Goal: Transaction & Acquisition: Register for event/course

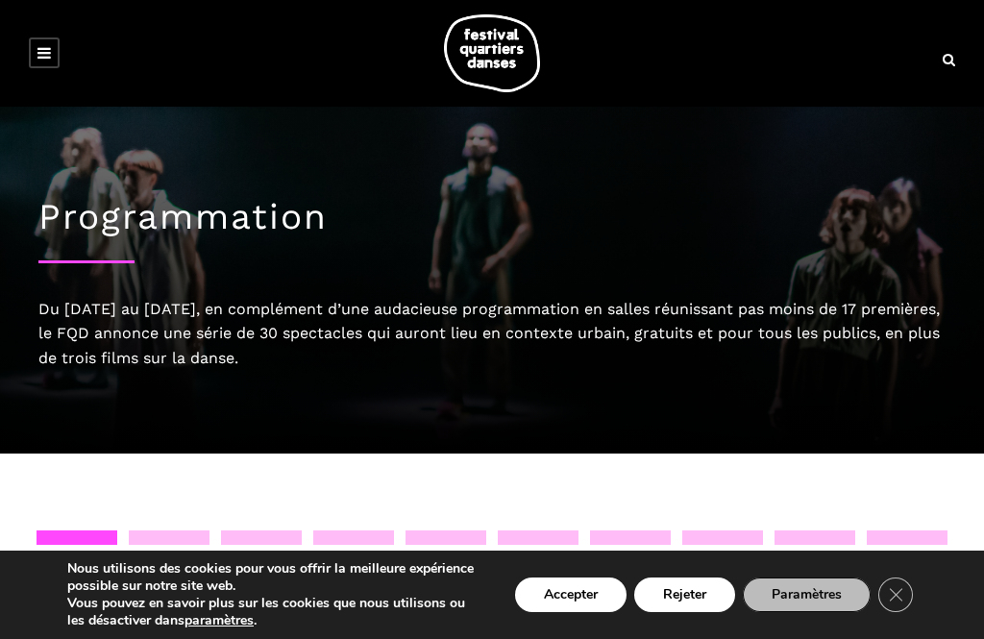
click at [49, 57] on icon at bounding box center [43, 52] width 13 height 15
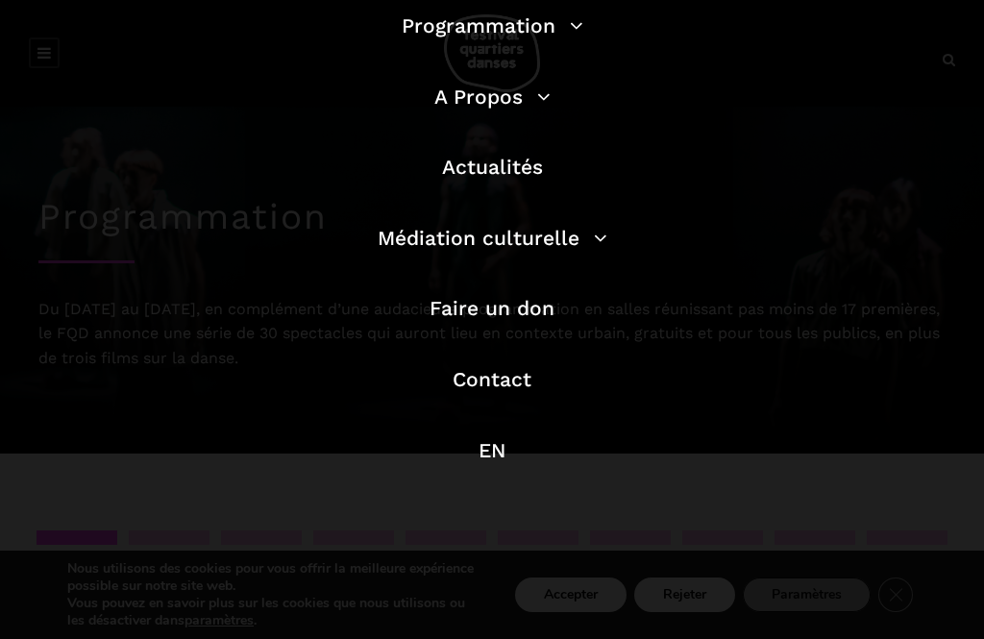
scroll to position [162, 0]
click at [590, 23] on li "Programmation Billetterie 2025 Programmation Gratuite Calendrier du Festival Le…" at bounding box center [492, 37] width 548 height 52
click at [577, 28] on link "Programmation" at bounding box center [493, 26] width 182 height 24
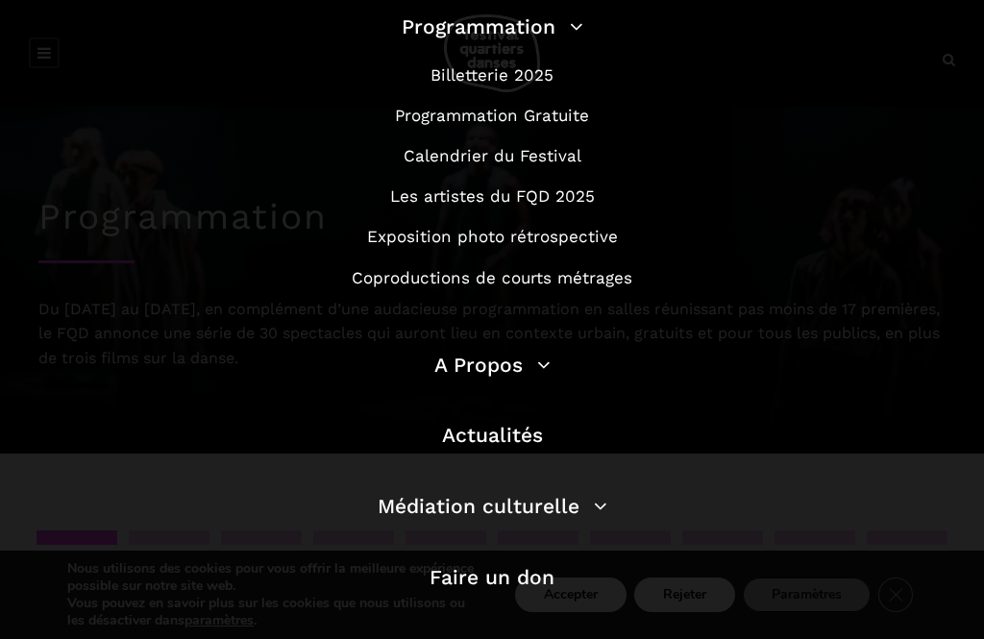
click at [570, 197] on link "Les artistes du FQD 2025" at bounding box center [492, 195] width 205 height 19
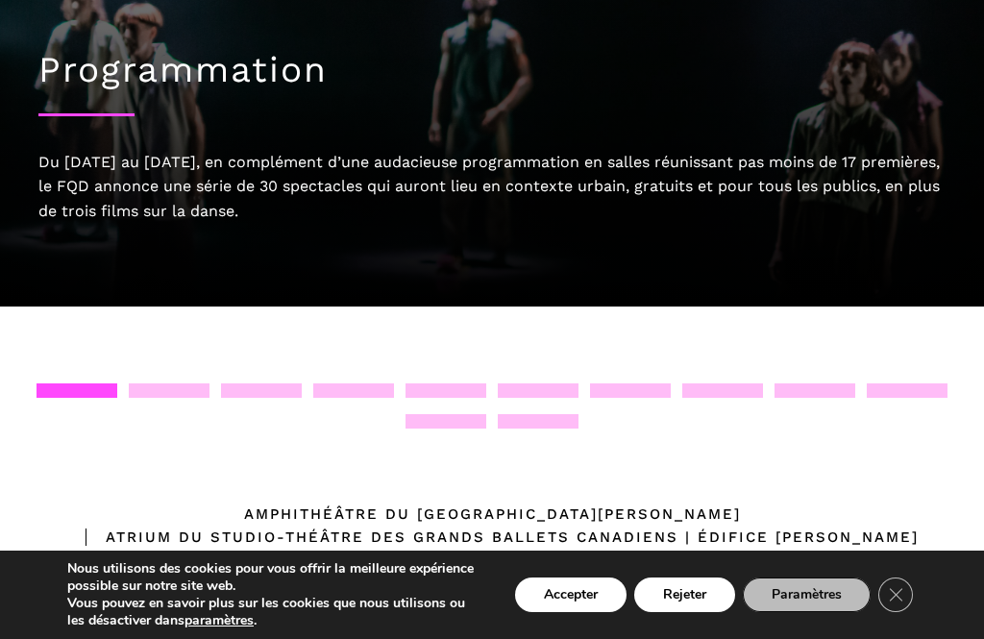
scroll to position [132, 0]
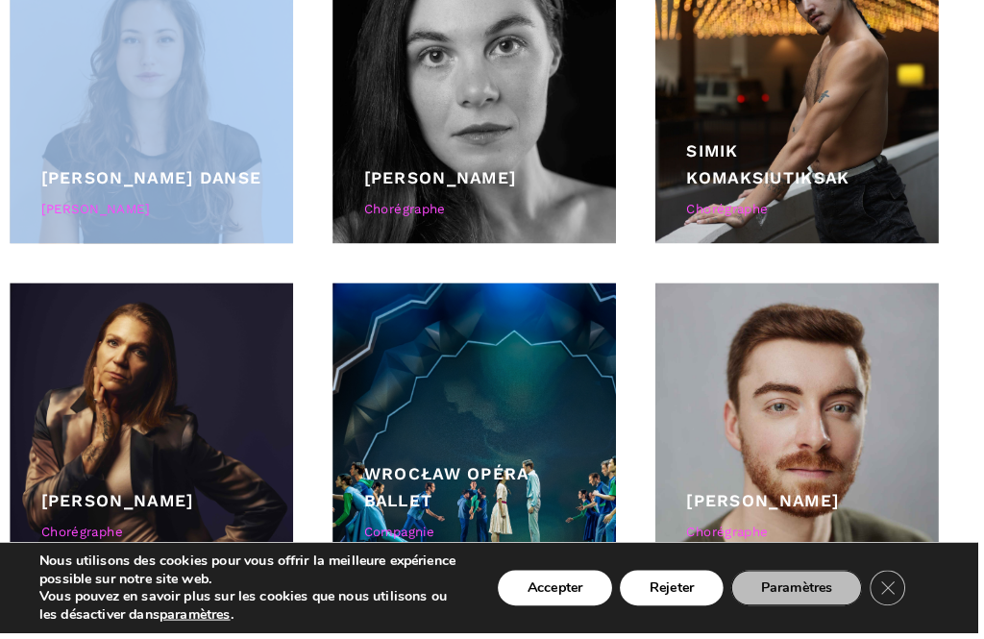
scroll to position [3115, 0]
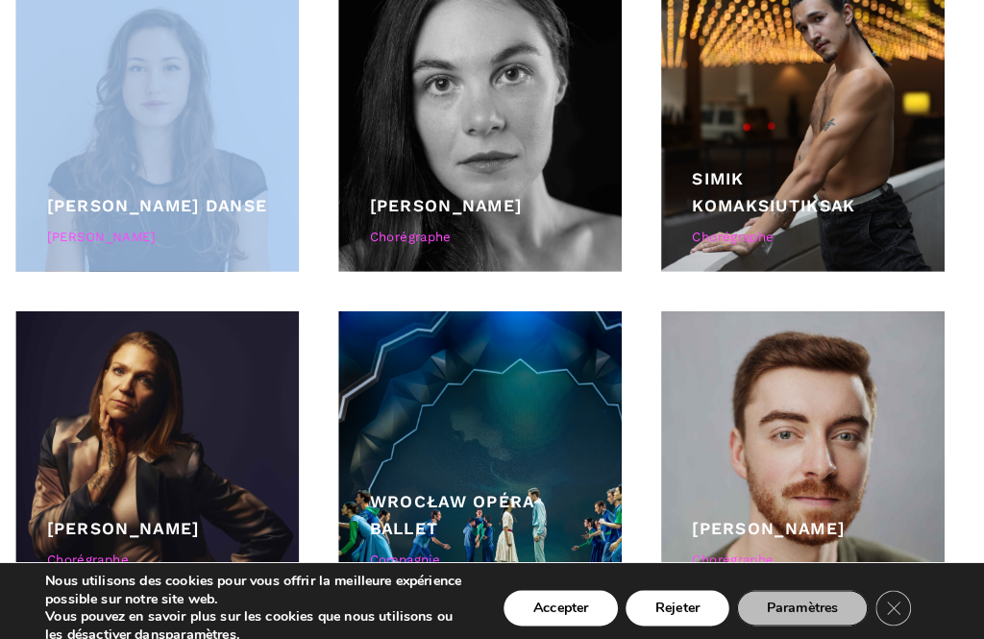
click at [335, 203] on div "[PERSON_NAME] Chorégraphe" at bounding box center [492, 127] width 315 height 277
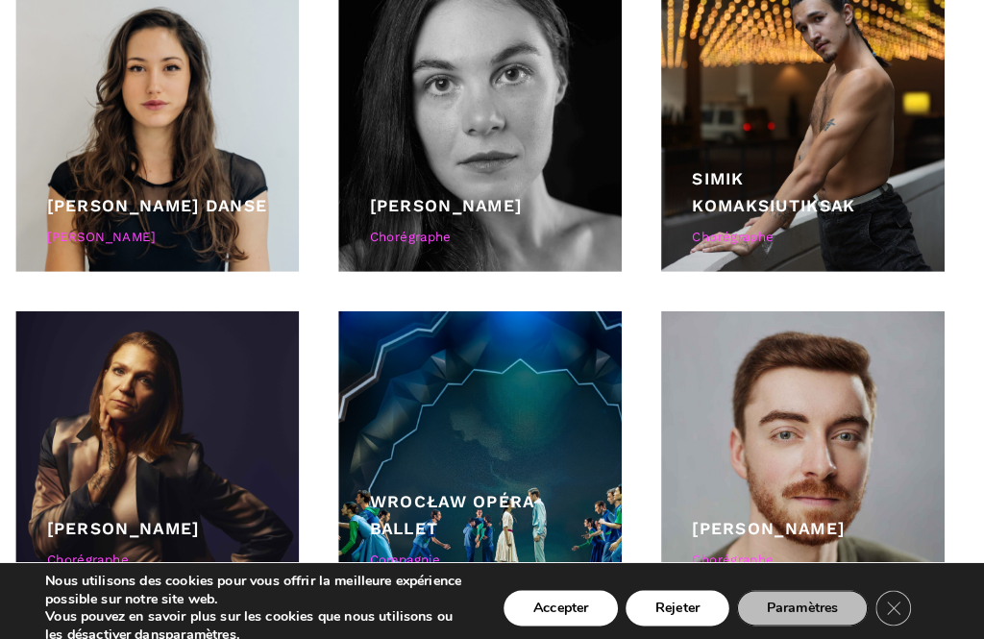
click at [153, 129] on div at bounding box center [176, 127] width 277 height 277
click at [206, 140] on div at bounding box center [176, 127] width 277 height 277
click at [123, 241] on div "Pauline Berndsen Danse Pauline Gervais" at bounding box center [176, 220] width 215 height 62
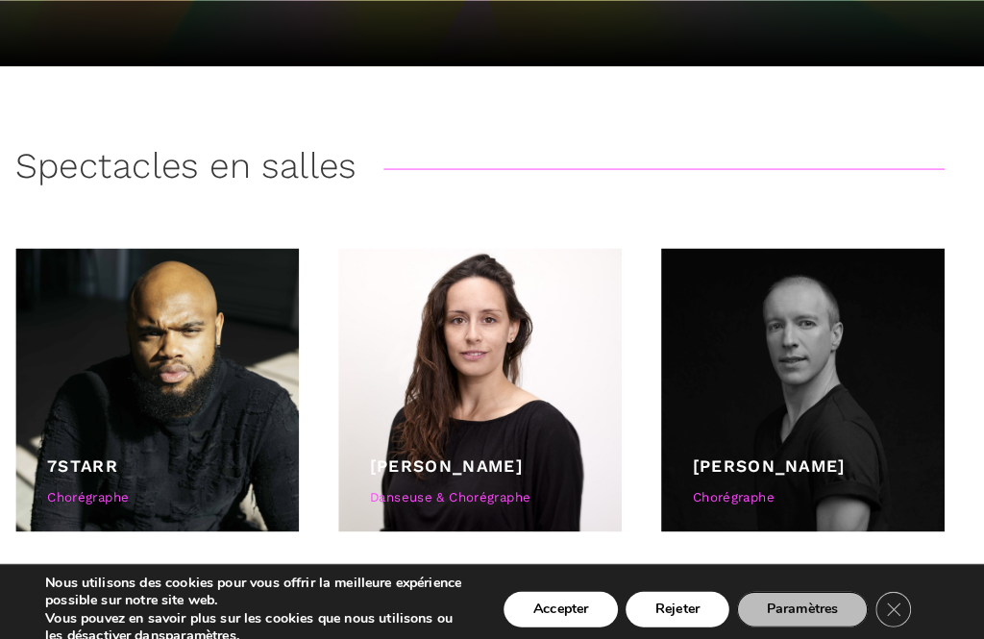
scroll to position [340, 0]
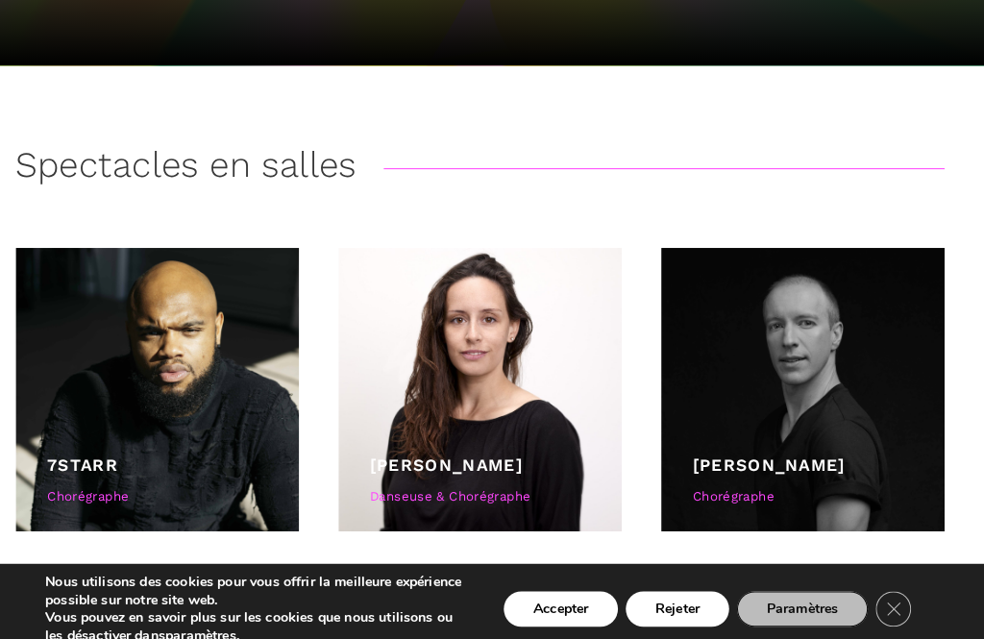
click at [512, 456] on link "[PERSON_NAME]" at bounding box center [458, 454] width 149 height 19
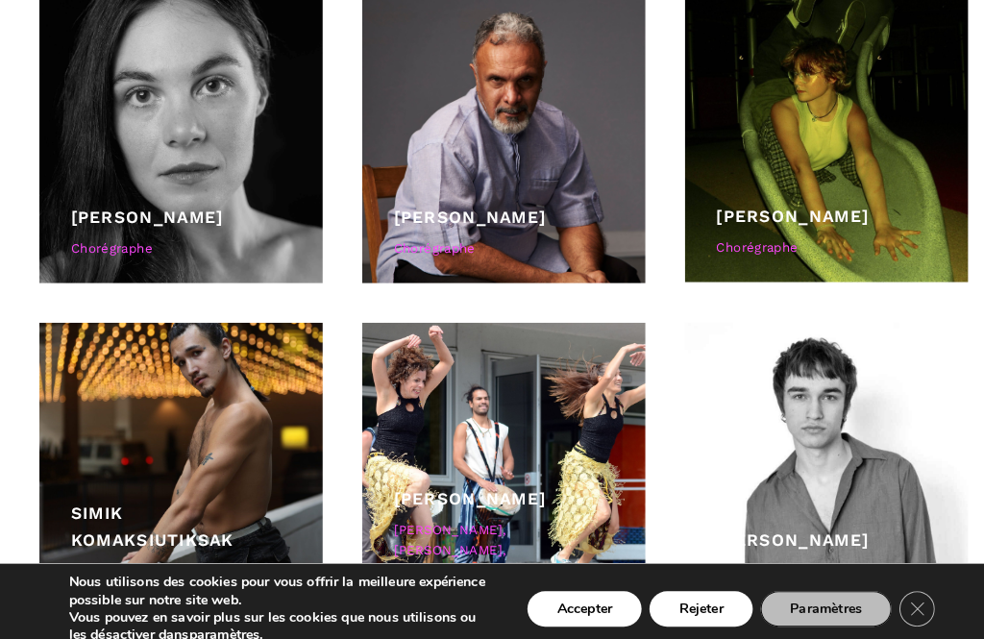
scroll to position [6073, 0]
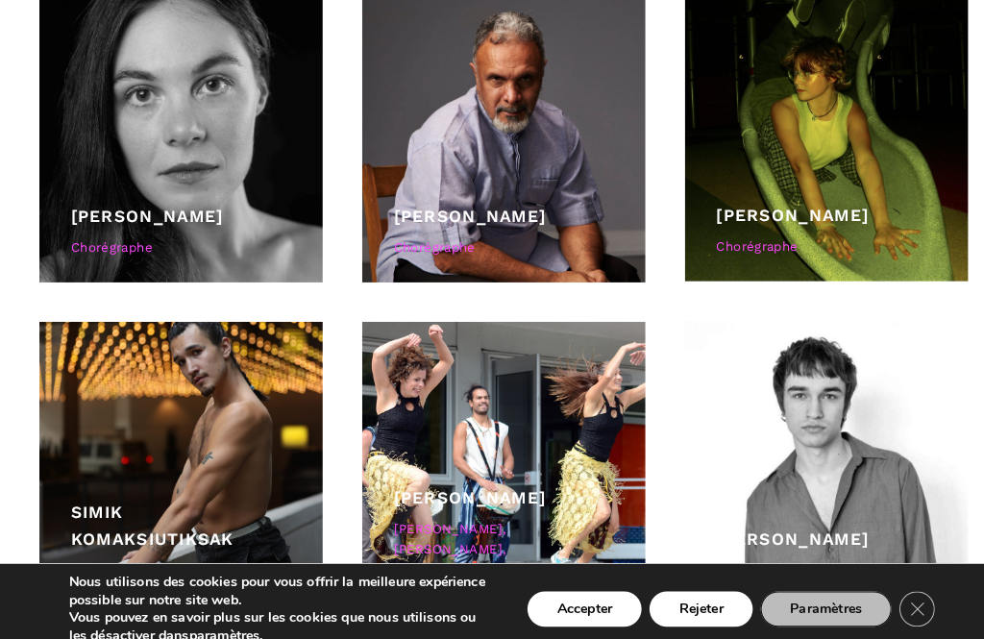
click at [893, 172] on div at bounding box center [807, 137] width 277 height 276
click at [841, 191] on div at bounding box center [807, 137] width 277 height 276
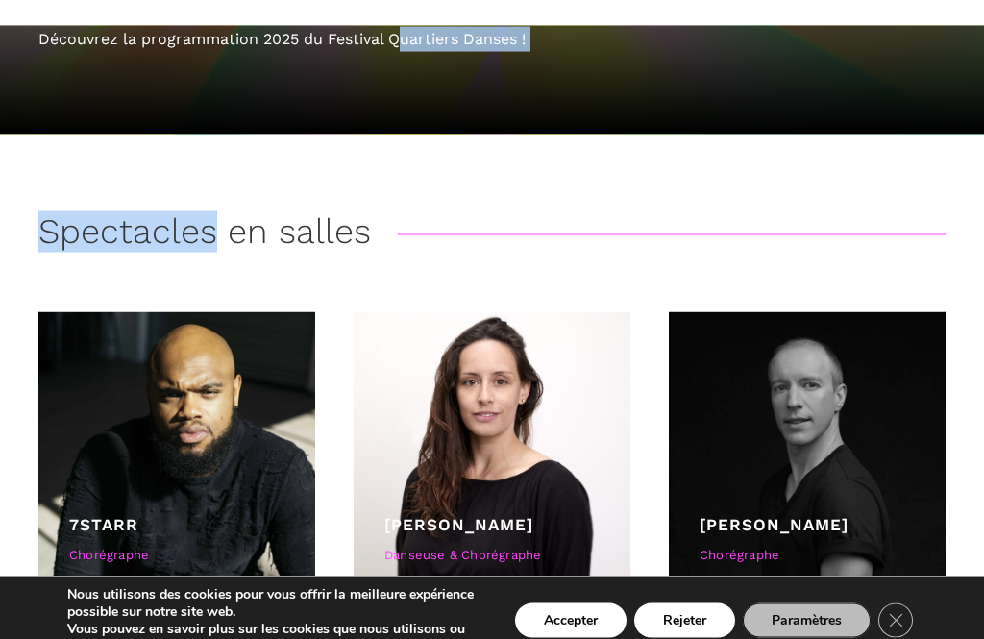
scroll to position [0, 0]
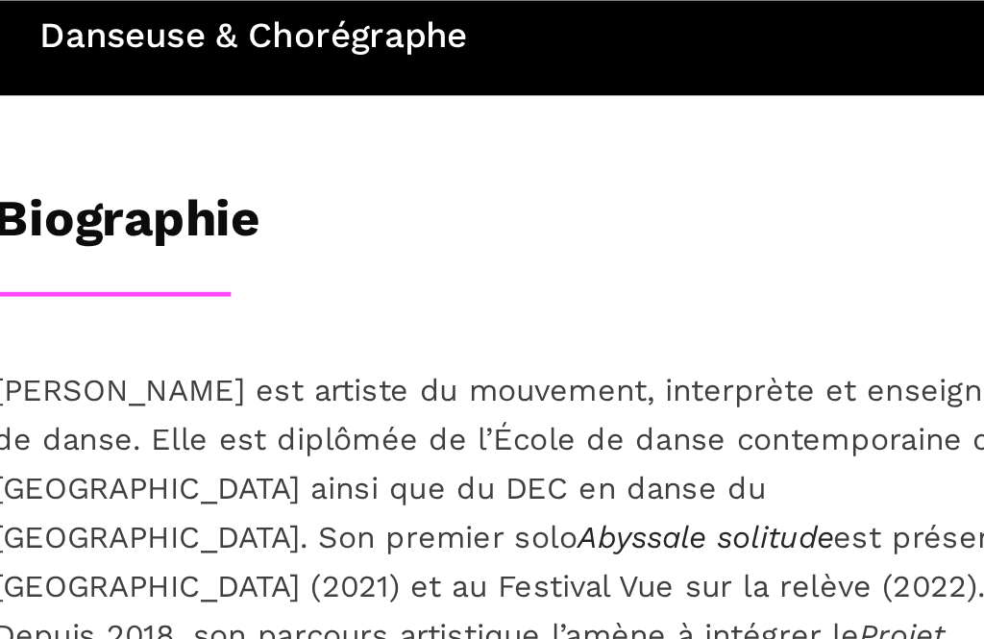
scroll to position [293, 0]
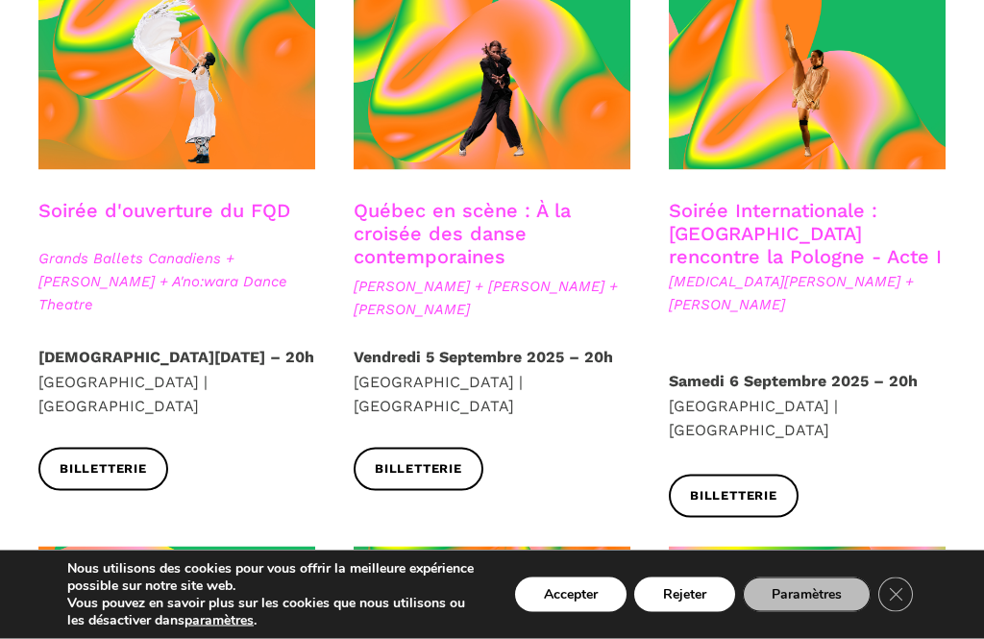
scroll to position [599, 0]
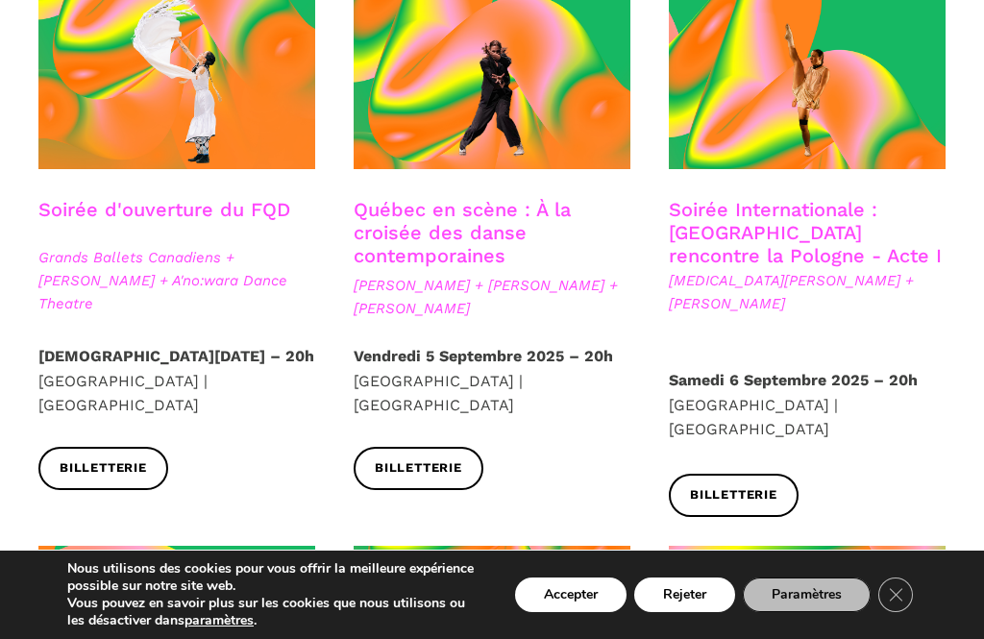
click at [472, 247] on link "Québec en scène : À la croisée des danse contemporaines" at bounding box center [462, 232] width 217 height 69
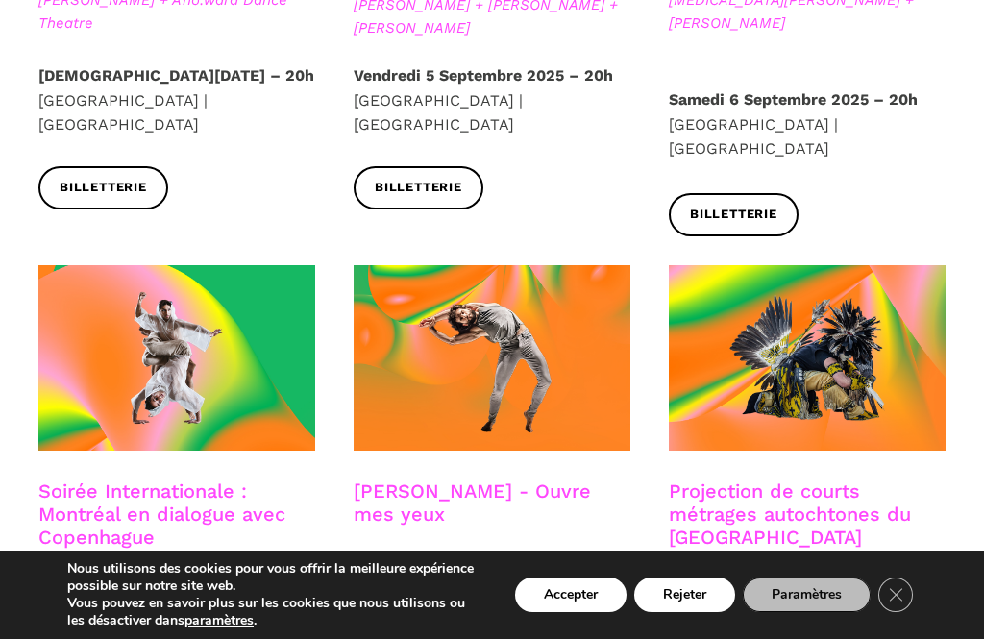
scroll to position [879, 0]
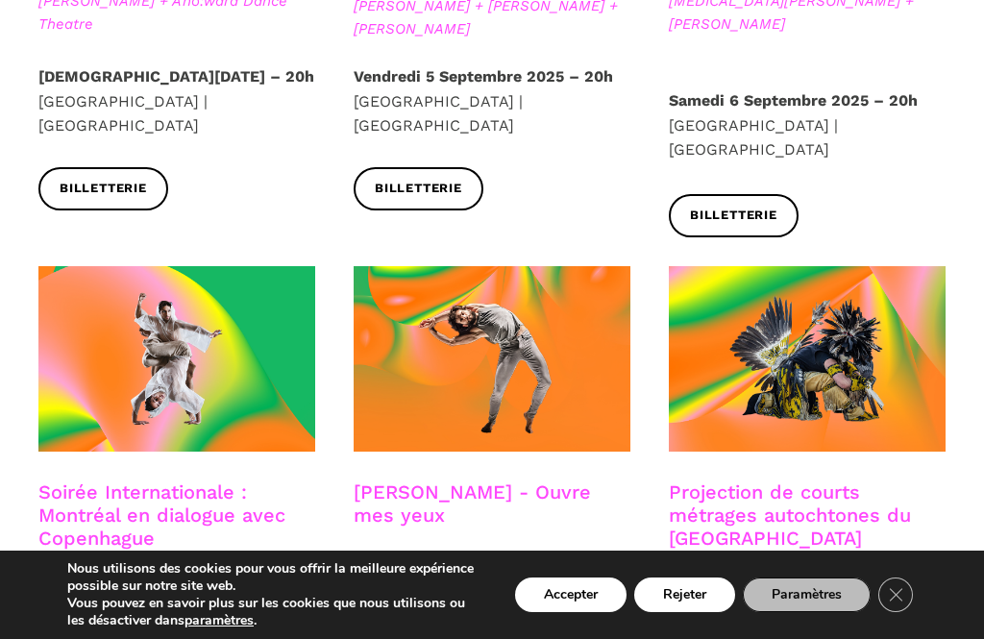
click at [136, 67] on strong "Jeudi 4 Septembre 2025 – 20h" at bounding box center [176, 76] width 276 height 18
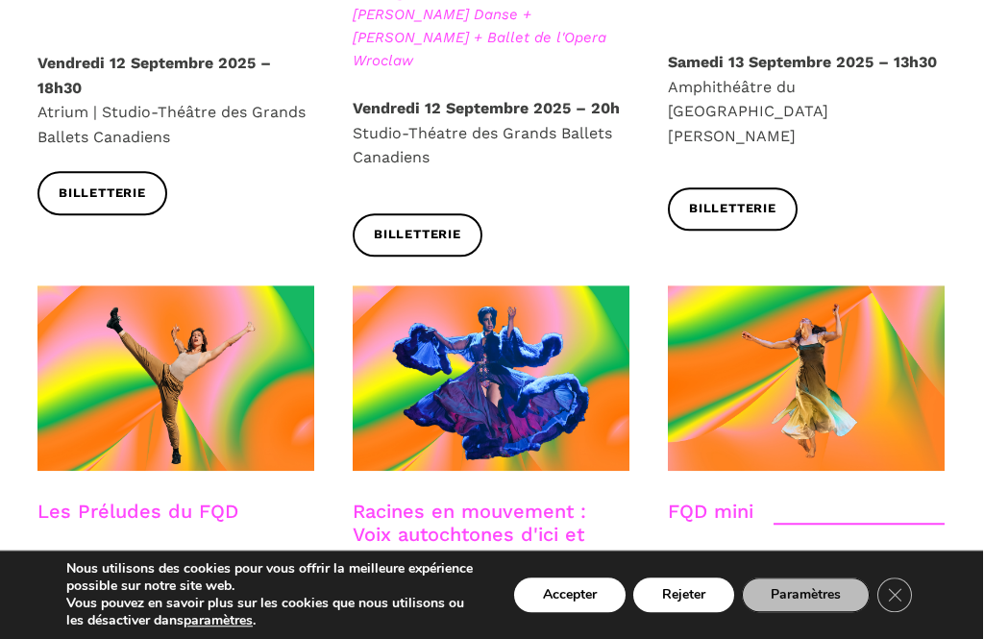
scroll to position [2530, 0]
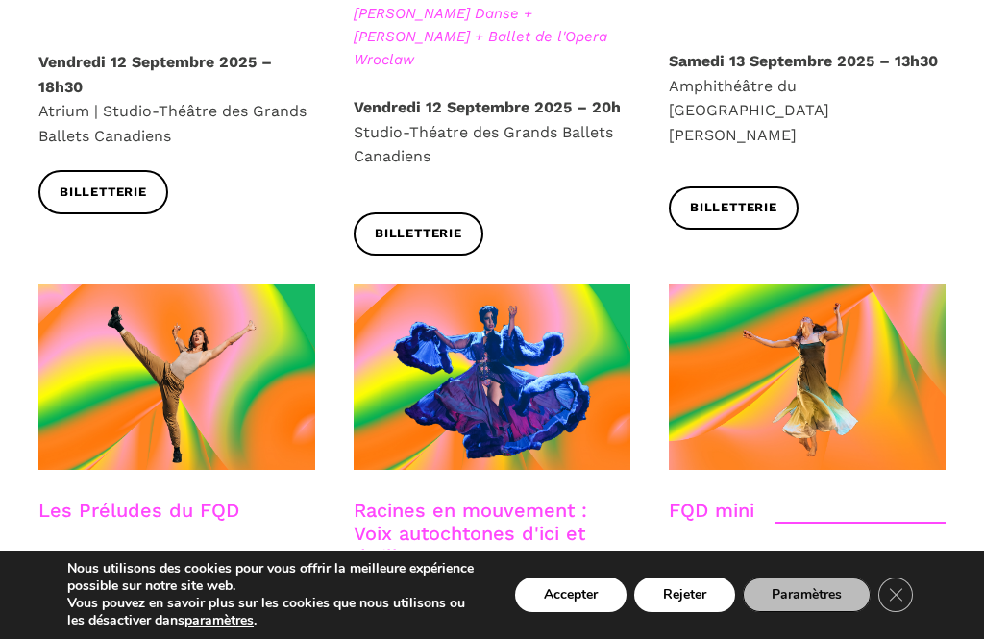
click at [858, 547] on span "Chemin aux mille pousses : Alexandra Caron / danse, Emmanuelle Lizère / violonc…" at bounding box center [807, 581] width 277 height 69
click at [834, 285] on span at bounding box center [807, 378] width 277 height 186
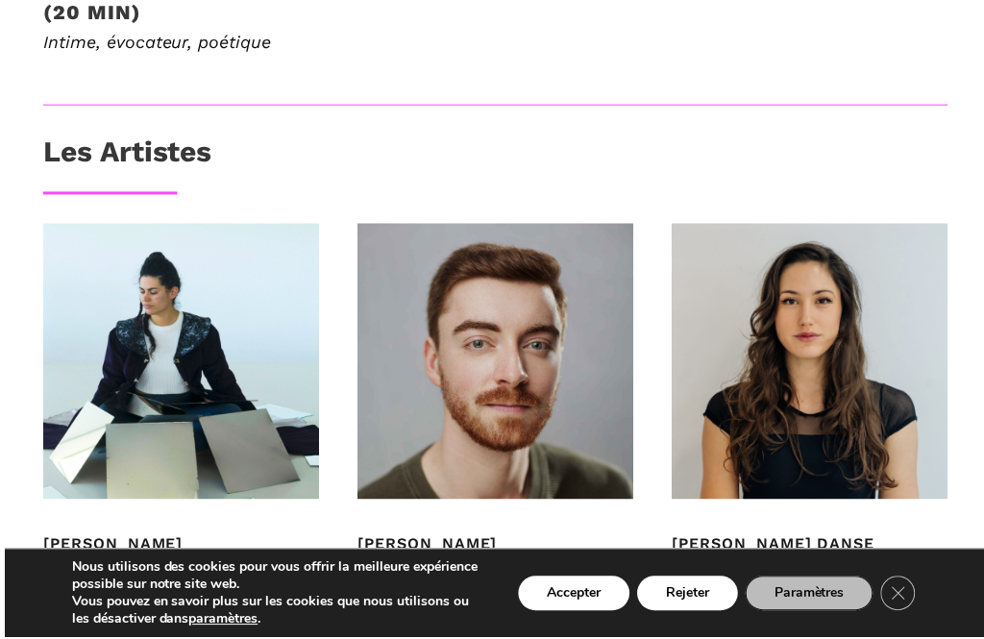
scroll to position [1327, 0]
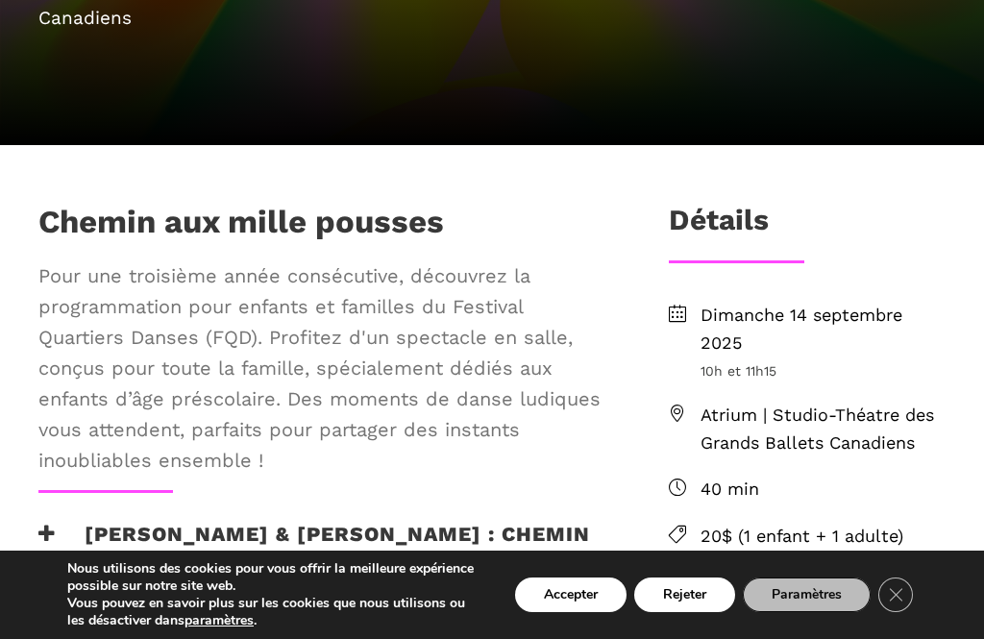
scroll to position [372, 0]
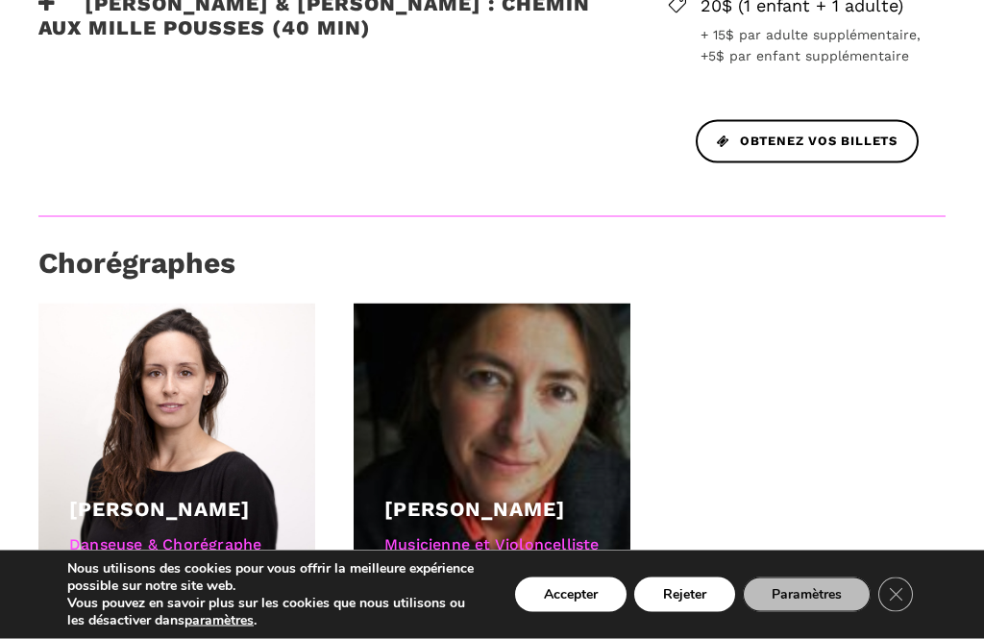
scroll to position [915, 0]
